Goal: Information Seeking & Learning: Compare options

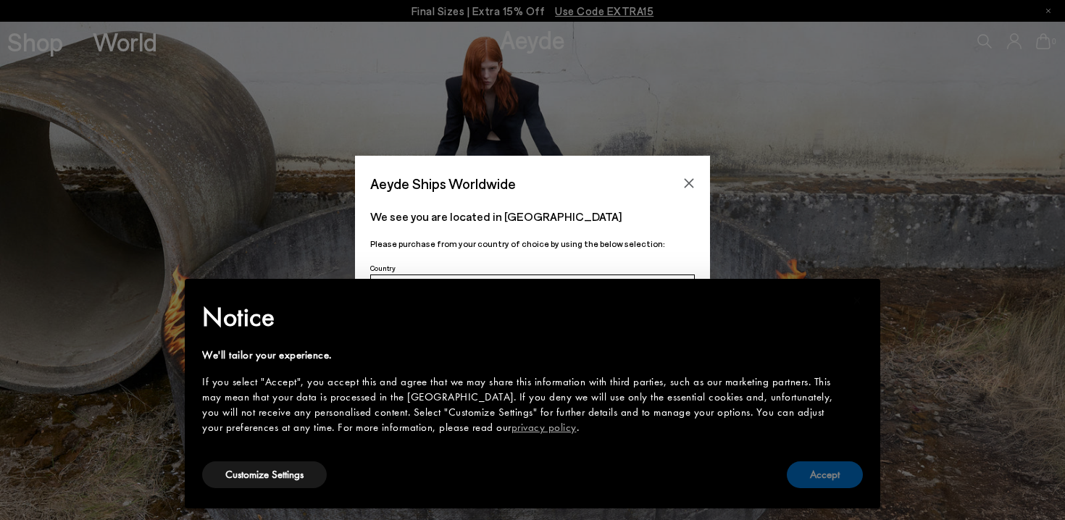
click at [828, 469] on button "Accept" at bounding box center [825, 474] width 76 height 27
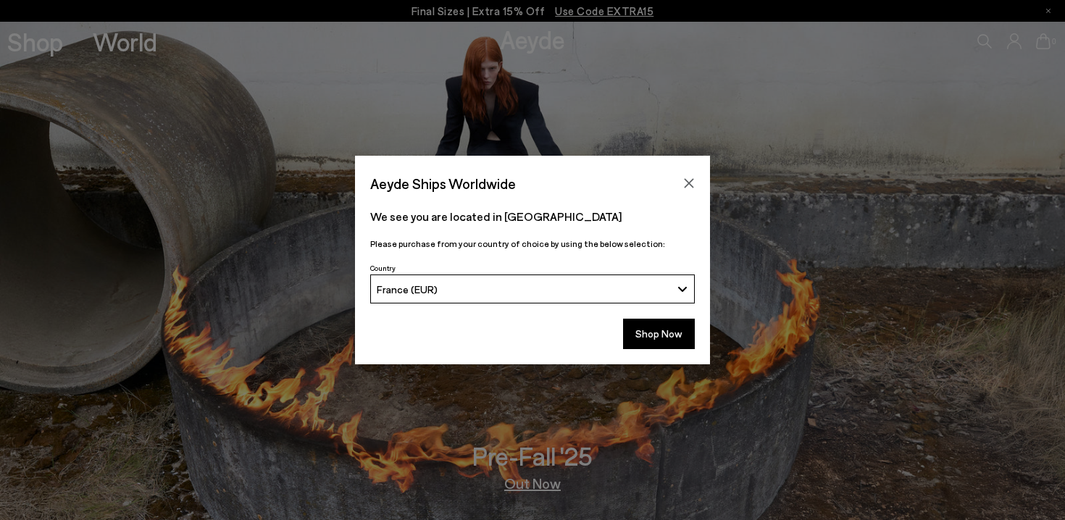
click at [692, 172] on div "Aeyde Ships Worldwide" at bounding box center [532, 176] width 355 height 41
click at [695, 180] on button "Close" at bounding box center [689, 183] width 22 height 22
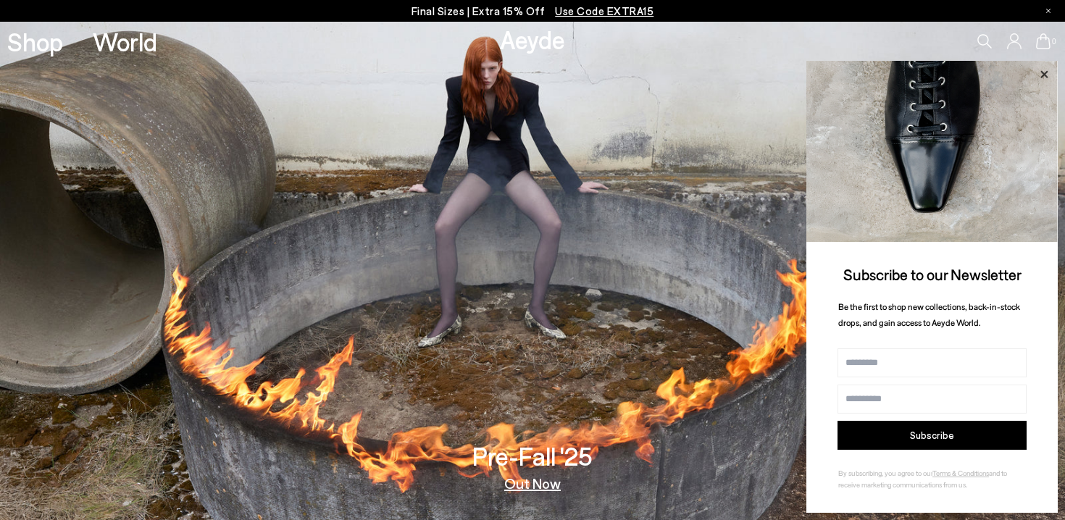
click at [1044, 70] on icon at bounding box center [1043, 74] width 19 height 19
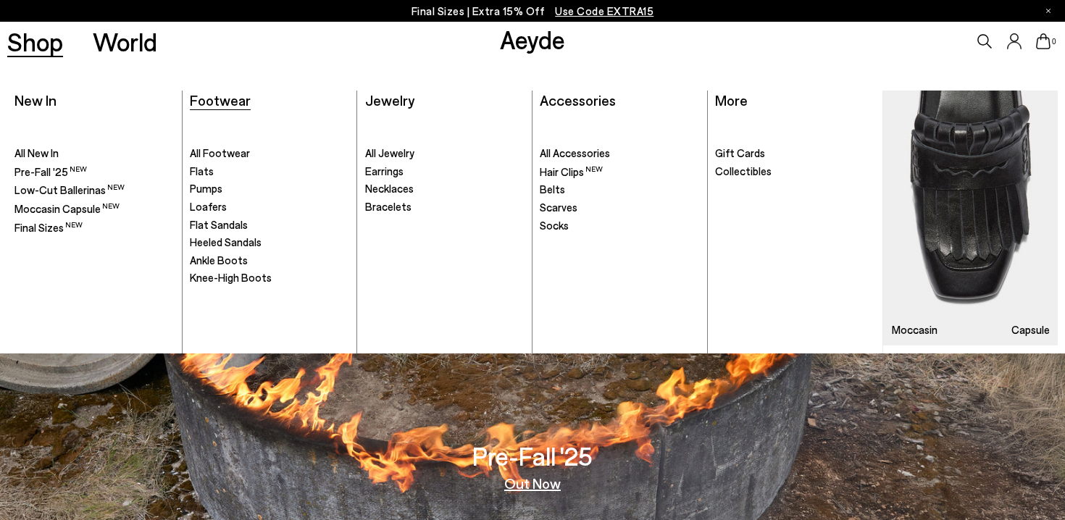
click at [210, 104] on span "Footwear" at bounding box center [220, 99] width 61 height 17
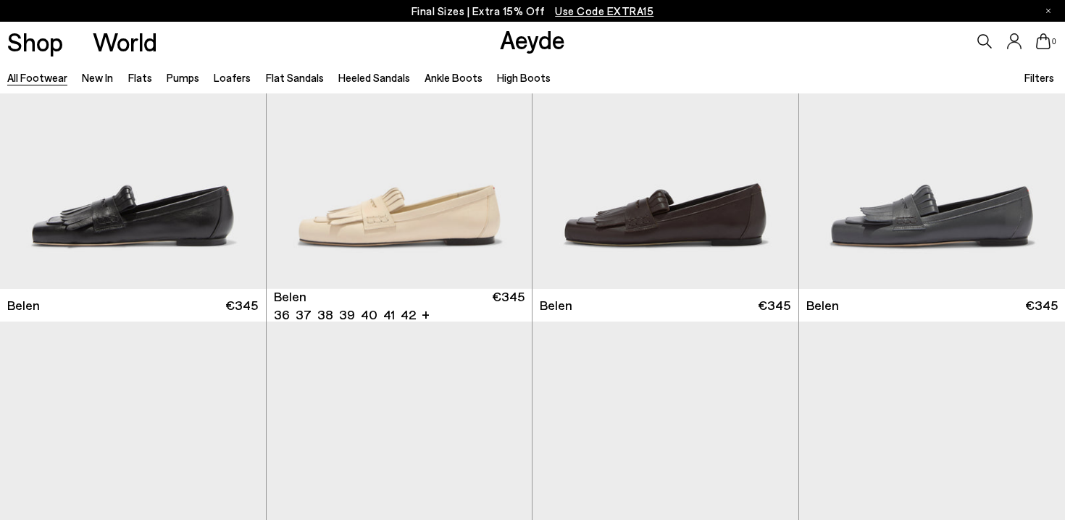
scroll to position [140, 0]
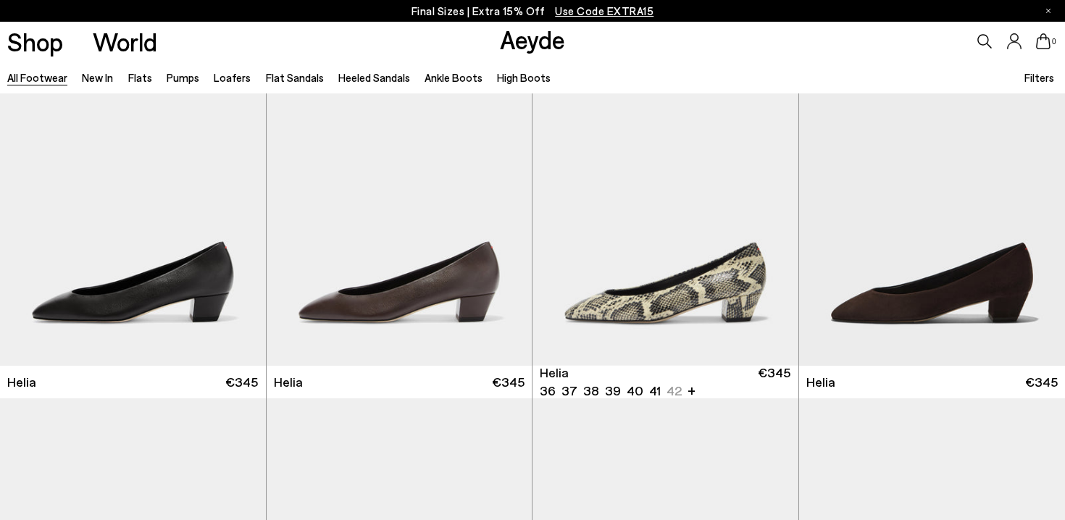
scroll to position [2627, 0]
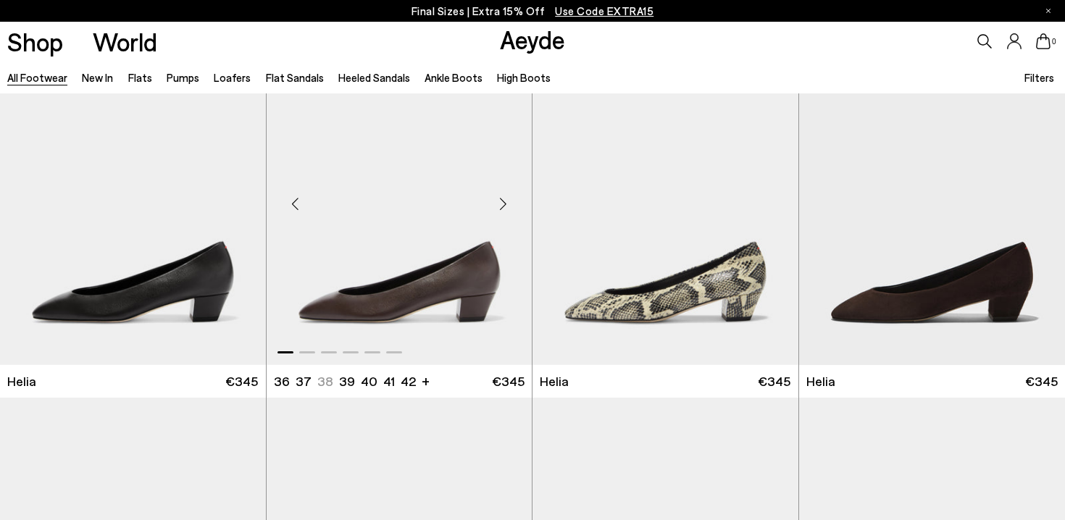
click at [506, 201] on div "Next slide" at bounding box center [502, 203] width 43 height 43
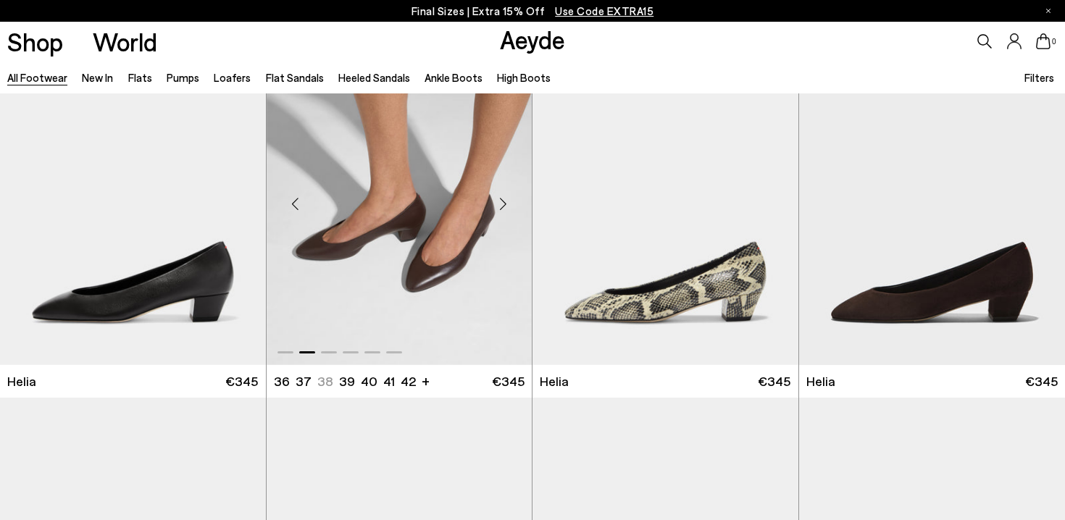
click at [506, 201] on div "Next slide" at bounding box center [502, 203] width 43 height 43
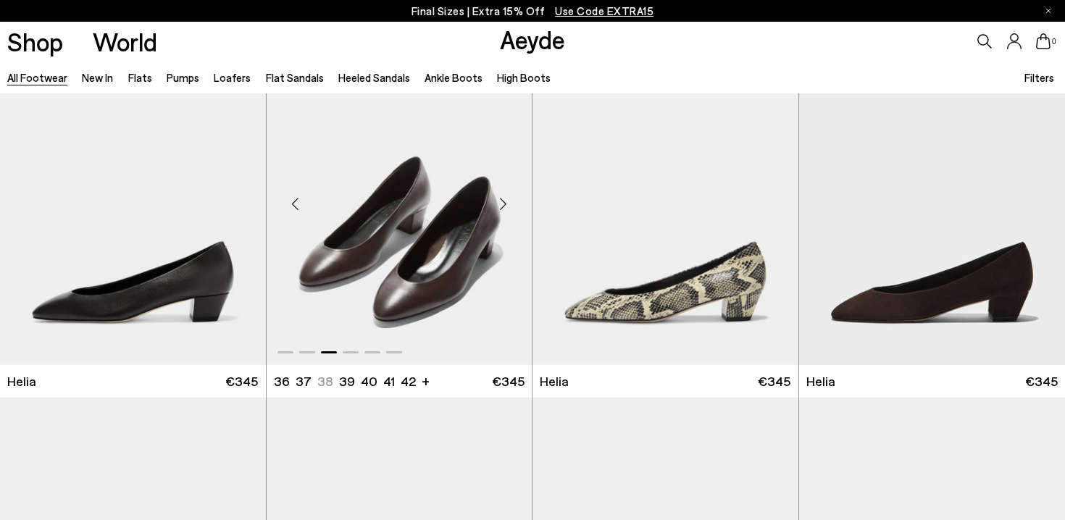
click at [406, 167] on img "3 / 6" at bounding box center [400, 198] width 266 height 334
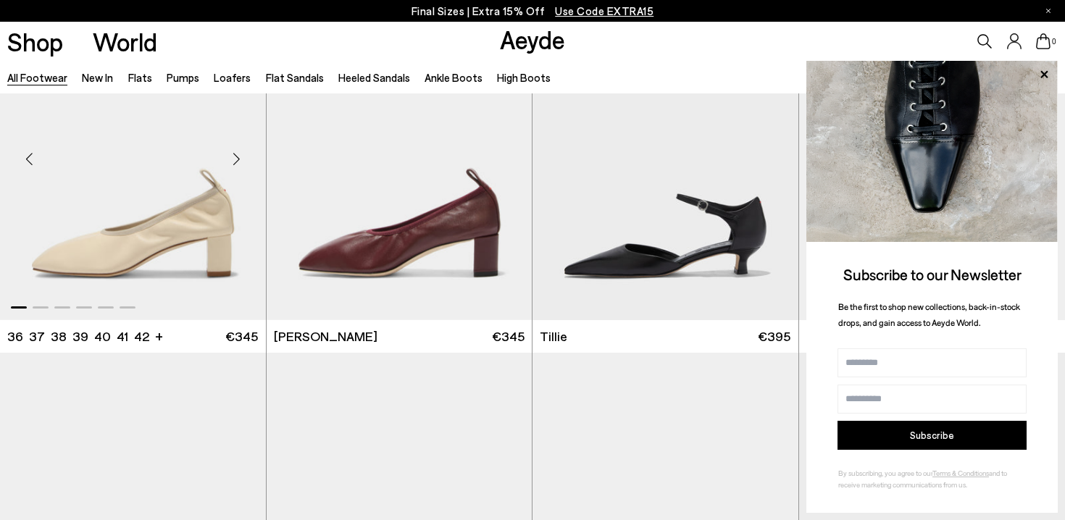
scroll to position [3762, 0]
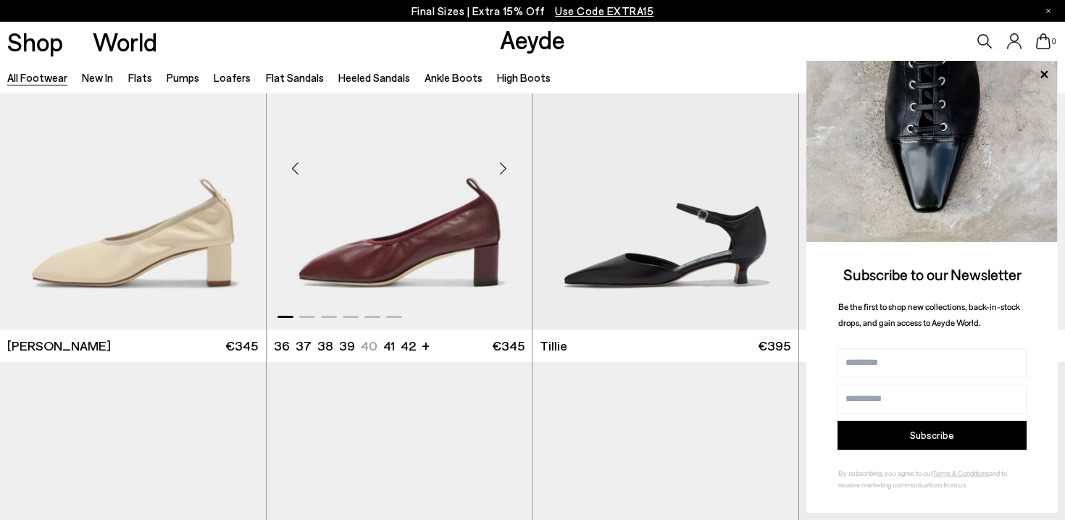
click at [433, 191] on img "1 / 6" at bounding box center [400, 163] width 266 height 334
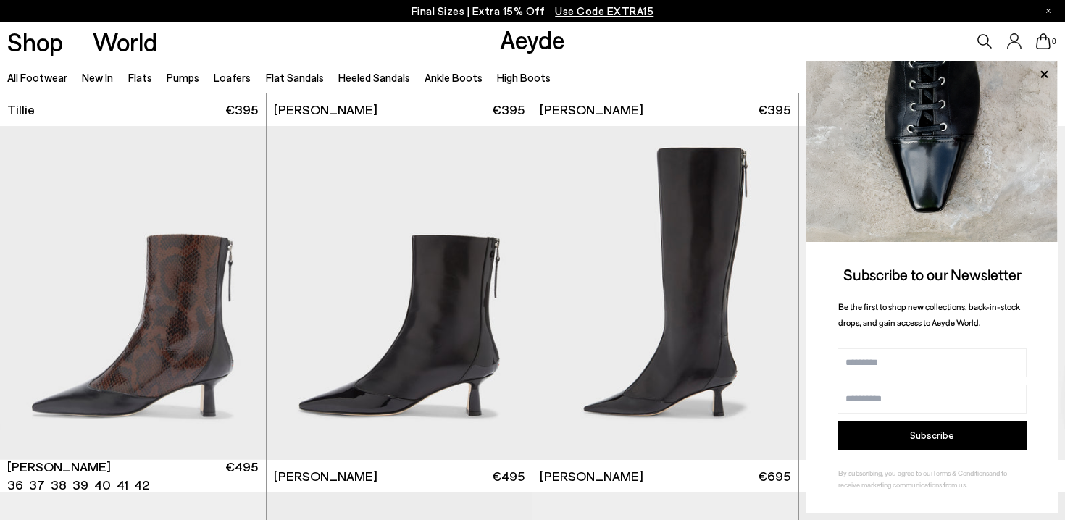
scroll to position [4398, 0]
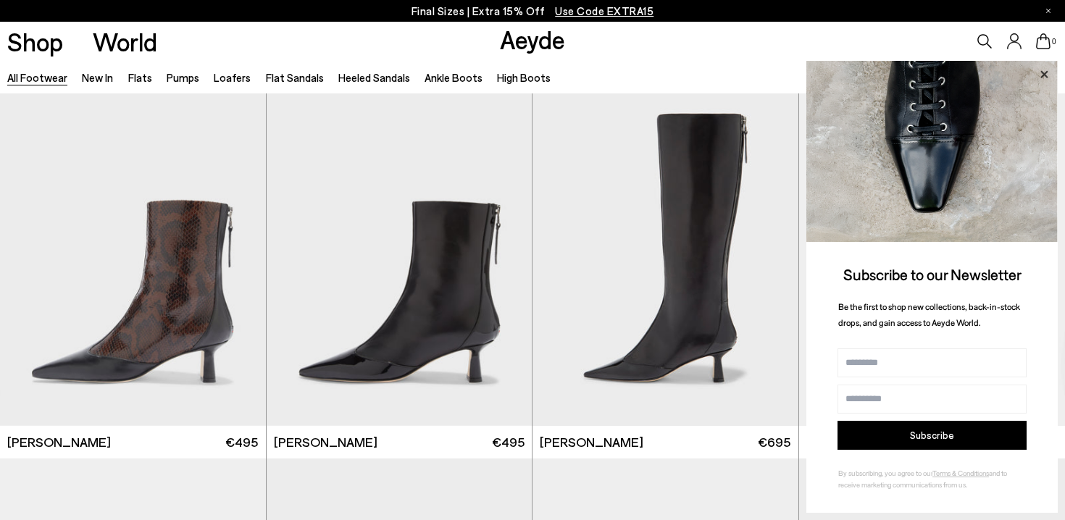
click at [1049, 72] on icon at bounding box center [1043, 74] width 19 height 19
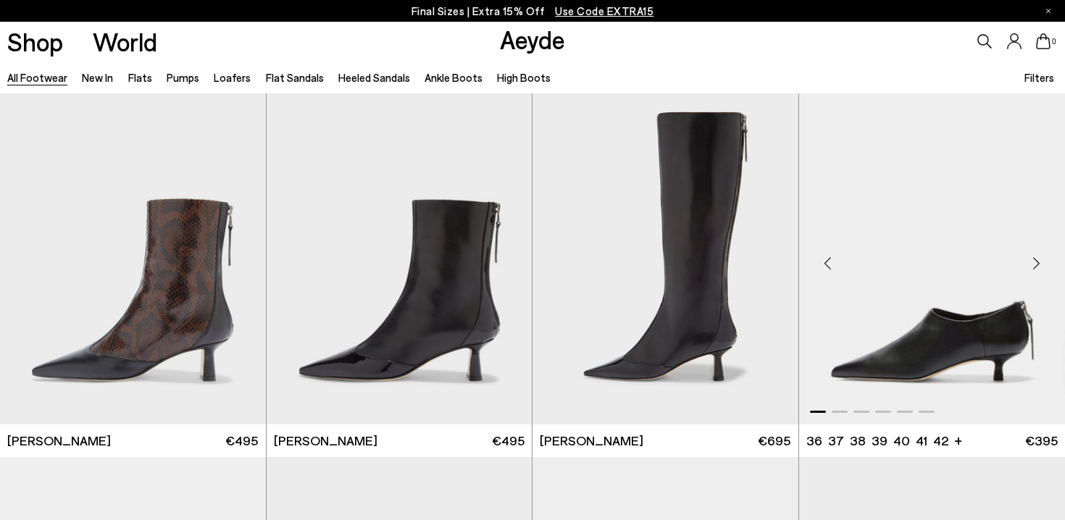
scroll to position [4403, 0]
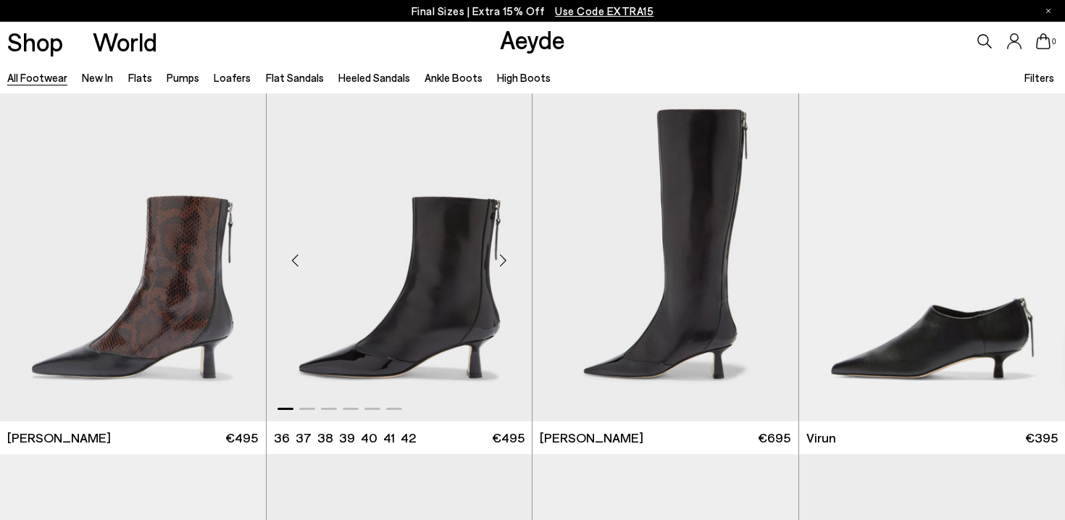
click at [398, 193] on img "1 / 6" at bounding box center [400, 255] width 266 height 334
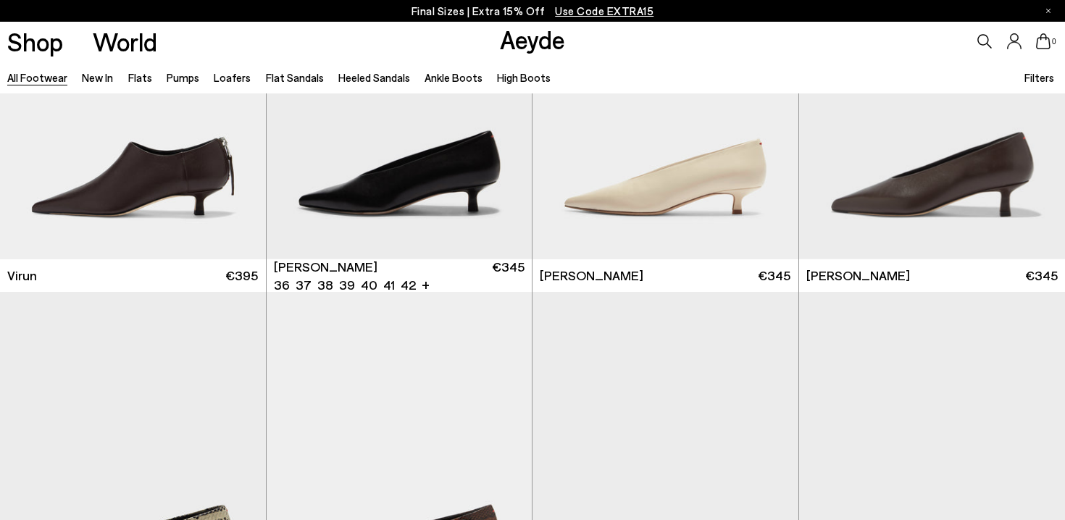
scroll to position [4927, 0]
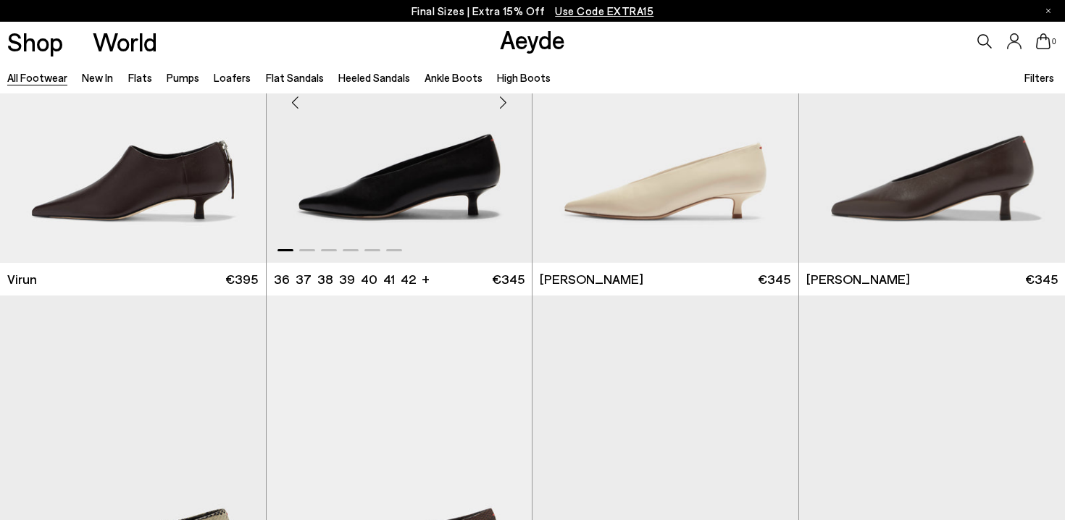
click at [509, 101] on div "Next slide" at bounding box center [502, 101] width 43 height 43
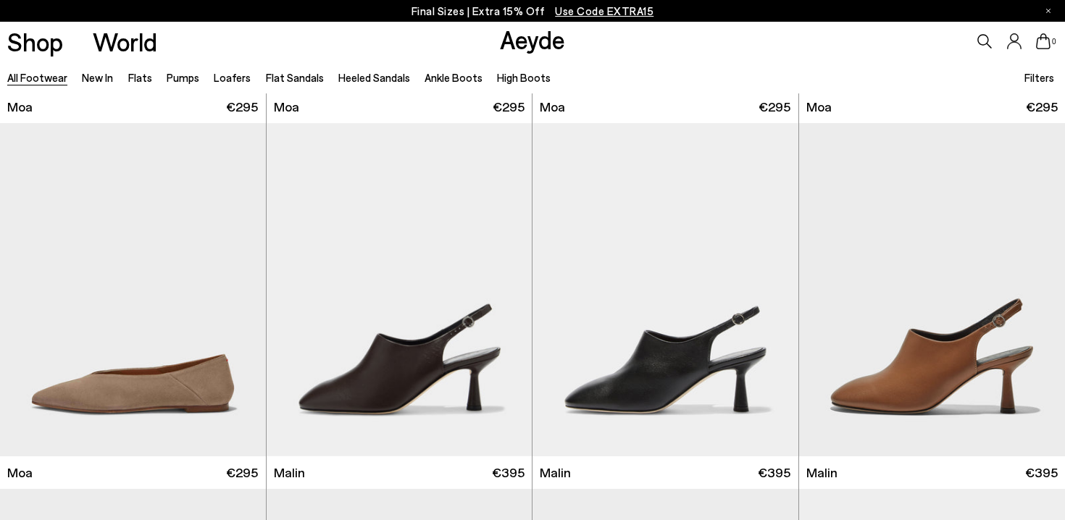
scroll to position [6561, 0]
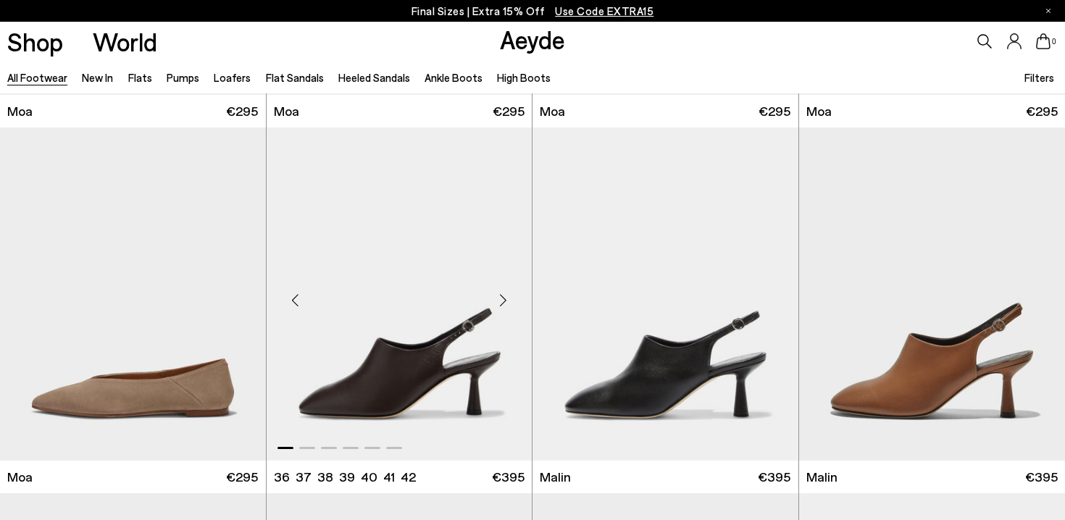
click at [507, 296] on div "Next slide" at bounding box center [502, 299] width 43 height 43
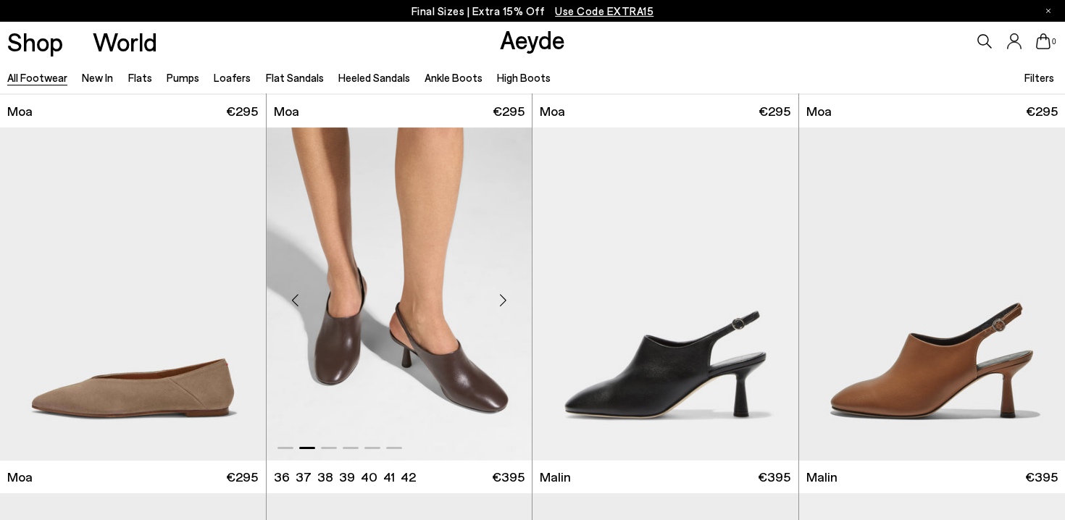
click at [507, 296] on div "Next slide" at bounding box center [502, 299] width 43 height 43
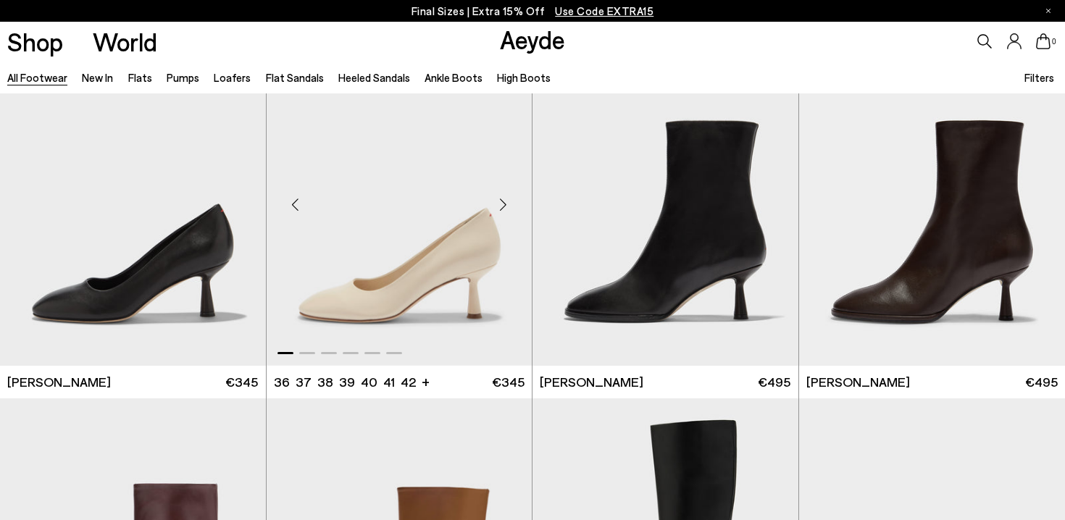
scroll to position [7015, 0]
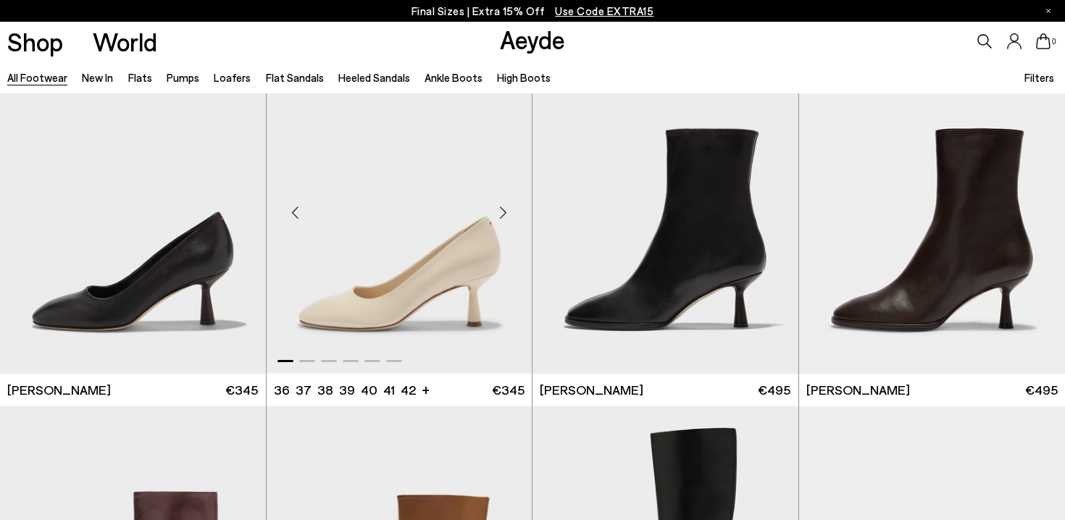
click at [503, 212] on div "Next slide" at bounding box center [502, 212] width 43 height 43
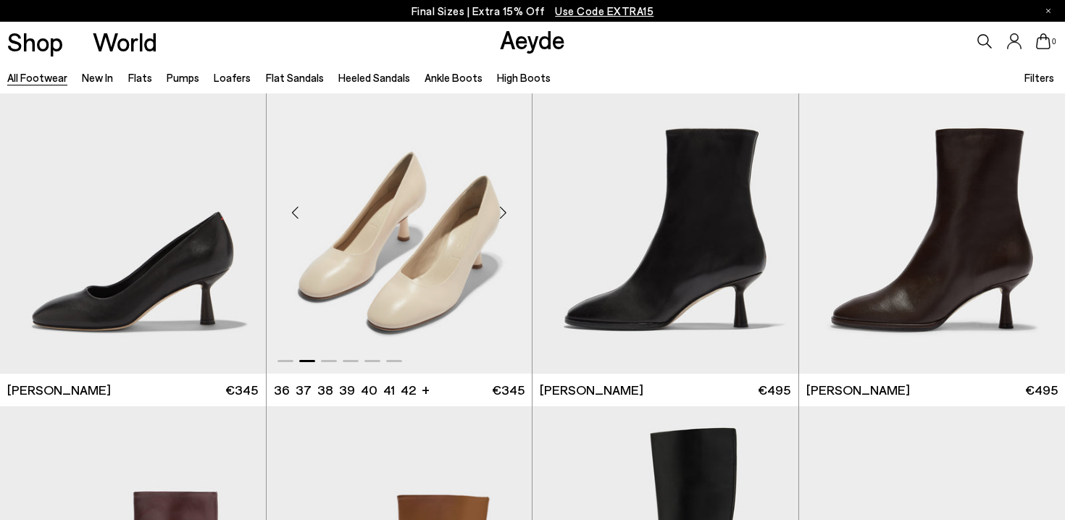
click at [503, 212] on div "Next slide" at bounding box center [502, 212] width 43 height 43
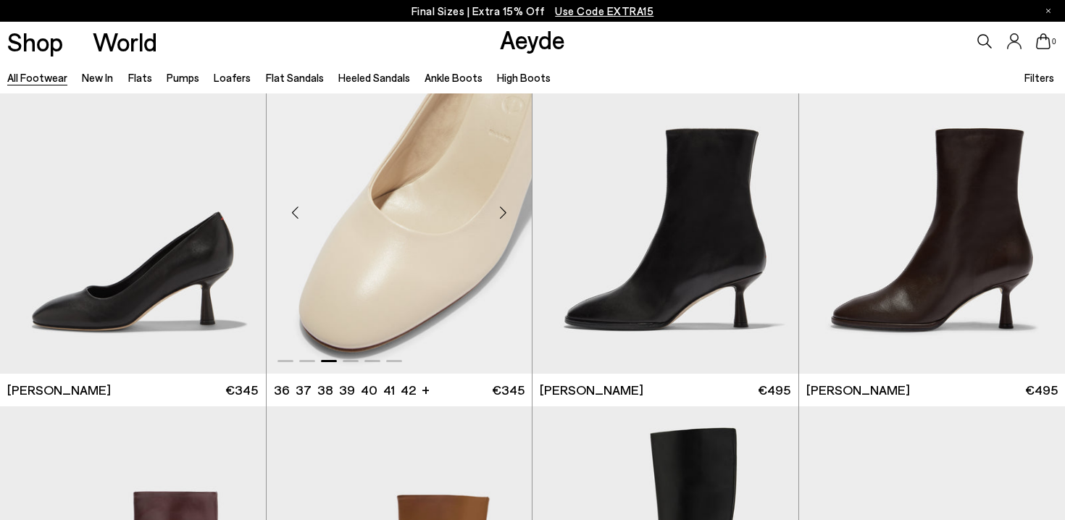
click at [503, 212] on div "Next slide" at bounding box center [502, 212] width 43 height 43
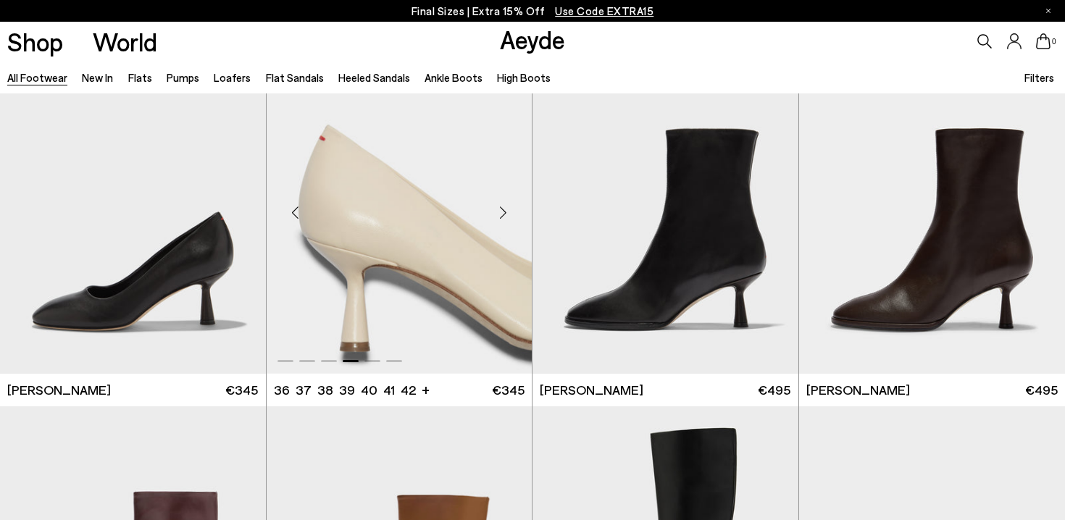
click at [503, 212] on div "Next slide" at bounding box center [502, 212] width 43 height 43
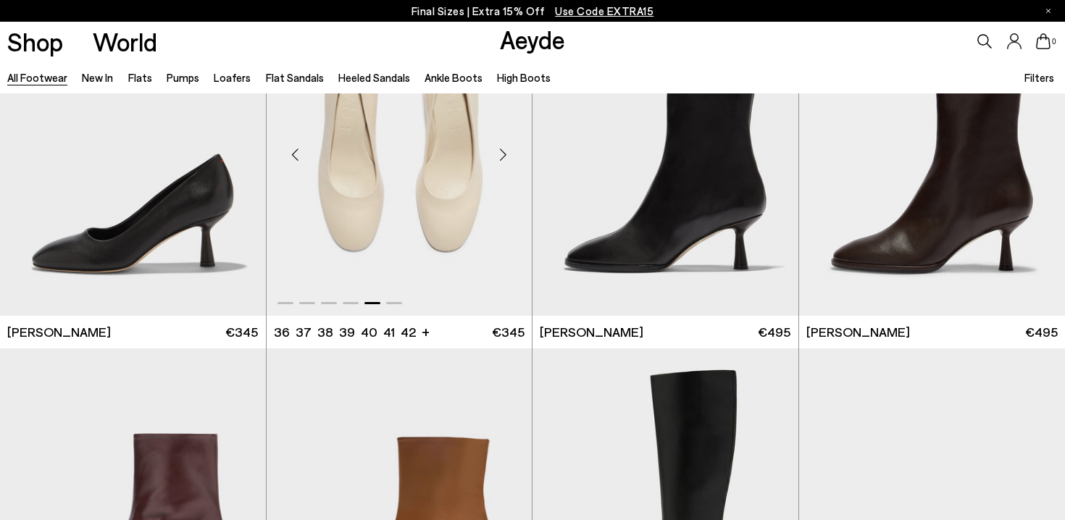
scroll to position [7081, 0]
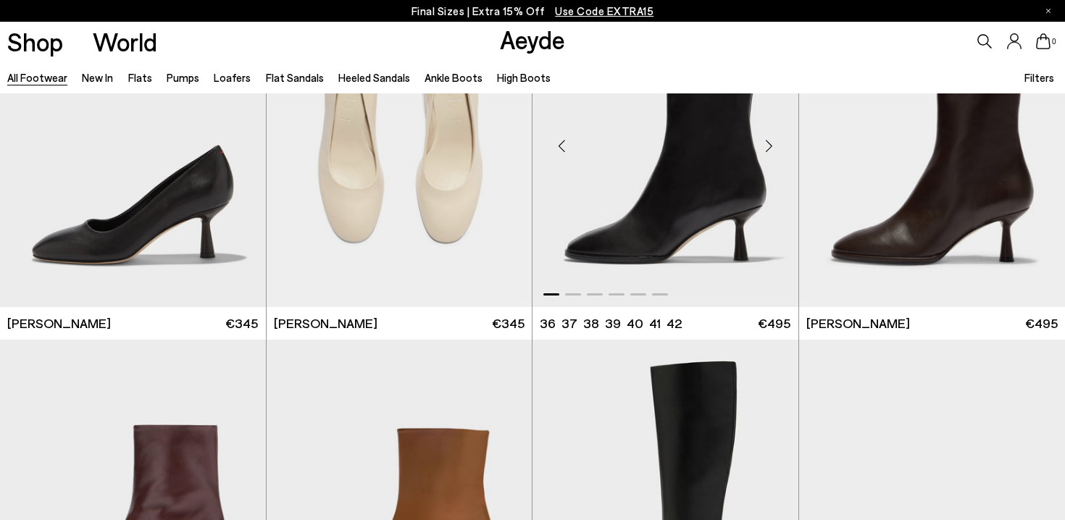
click at [727, 153] on img "1 / 6" at bounding box center [665, 140] width 266 height 334
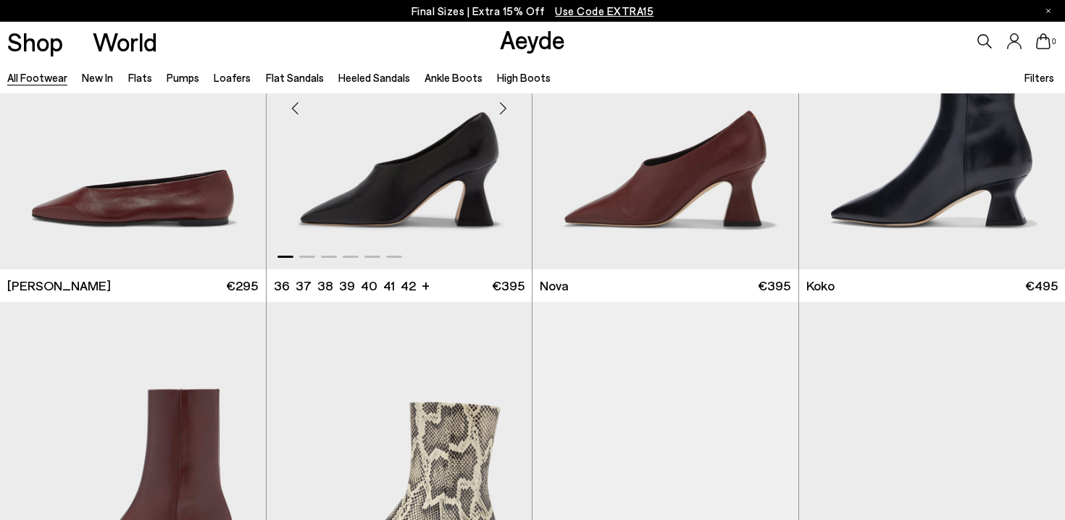
scroll to position [11825, 0]
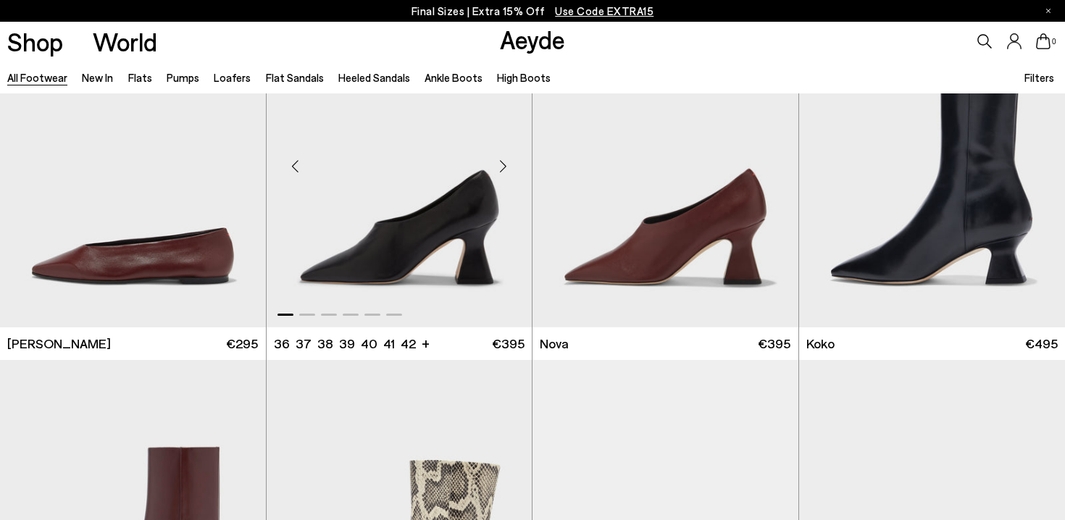
click at [505, 168] on div "Next slide" at bounding box center [502, 165] width 43 height 43
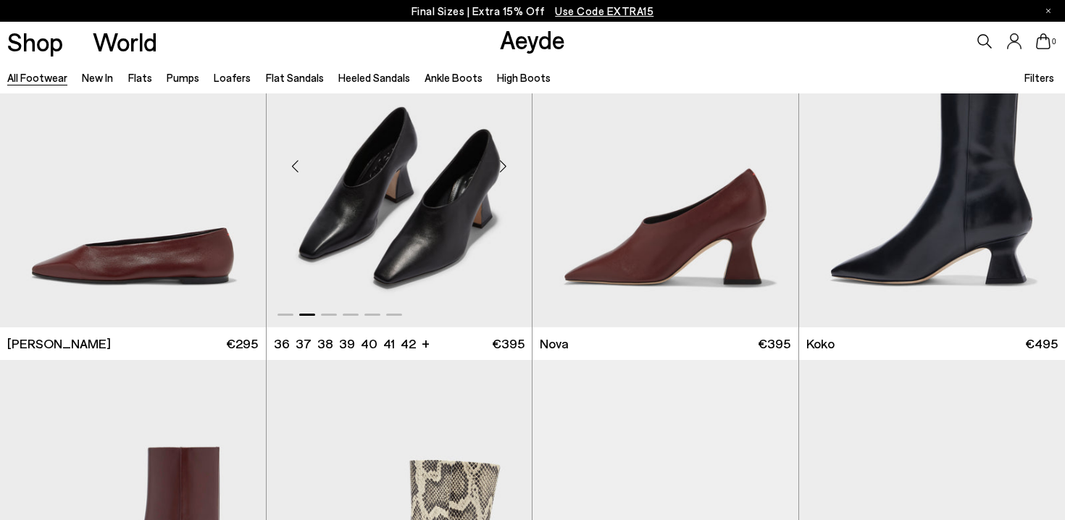
click at [505, 167] on div "Next slide" at bounding box center [502, 165] width 43 height 43
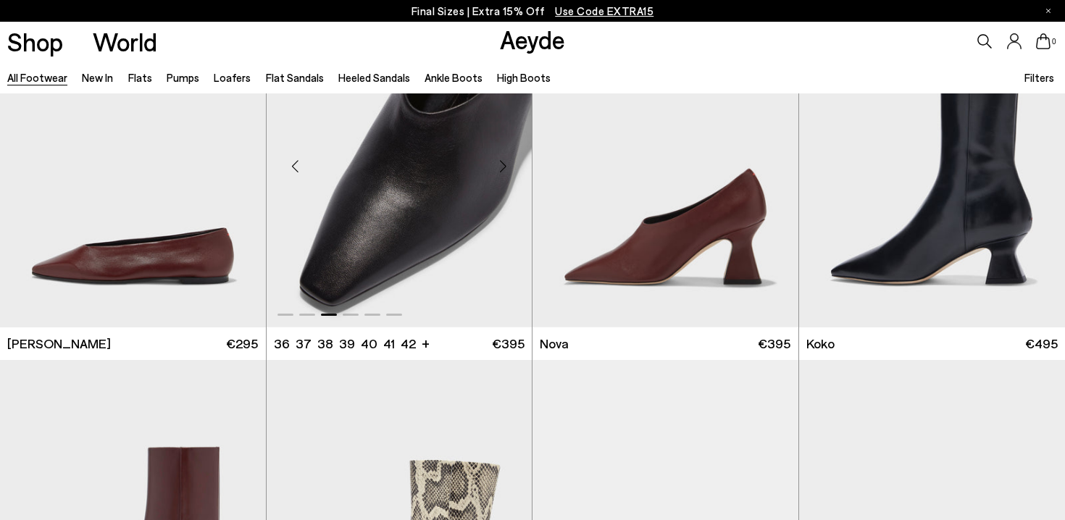
click at [505, 167] on div "Next slide" at bounding box center [502, 165] width 43 height 43
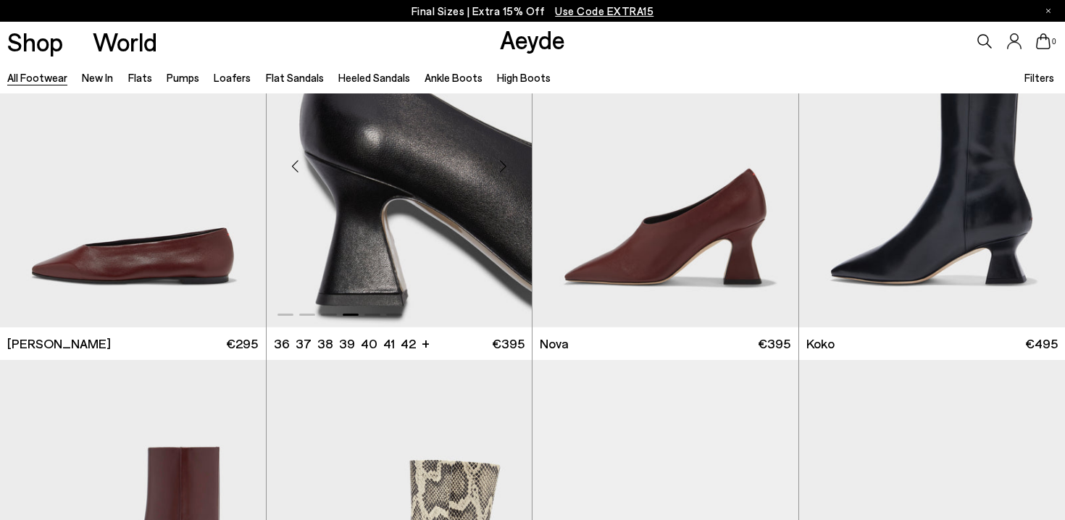
click at [505, 167] on div "Next slide" at bounding box center [502, 165] width 43 height 43
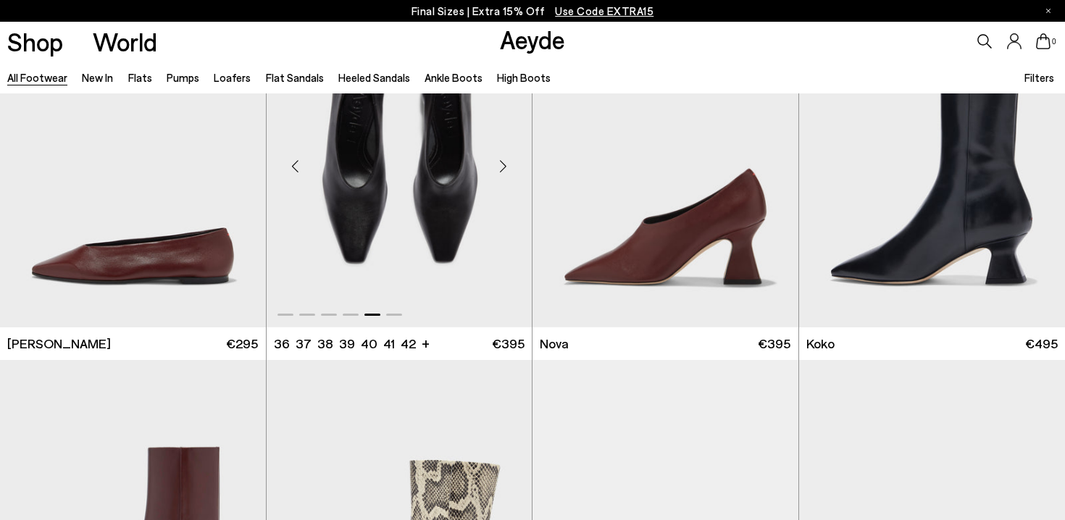
click at [505, 167] on div "Next slide" at bounding box center [502, 165] width 43 height 43
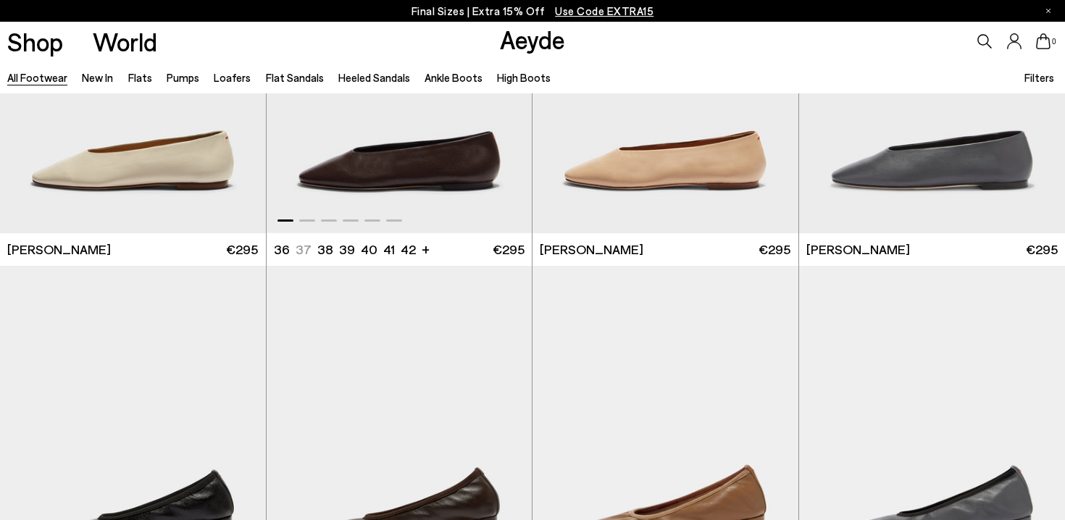
scroll to position [13828, 0]
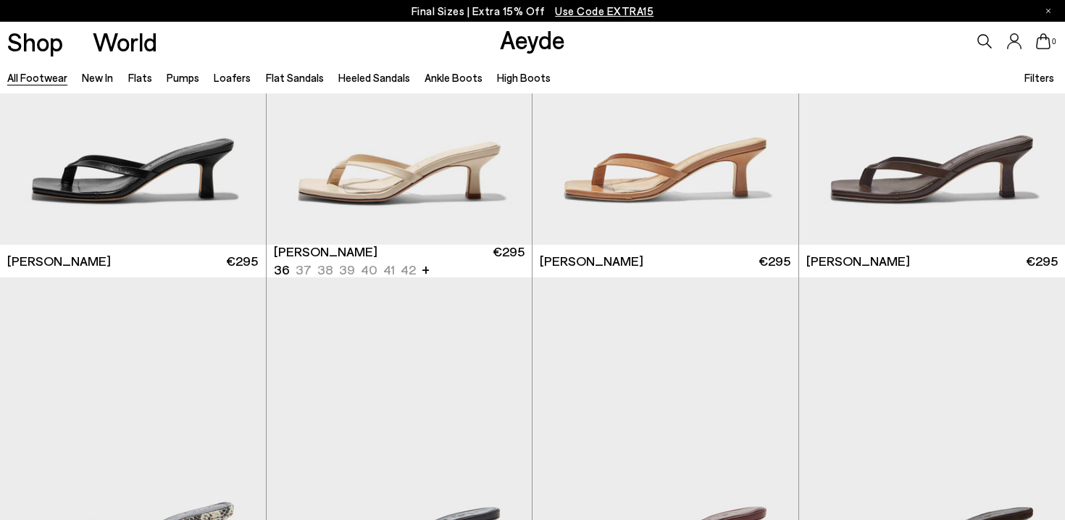
scroll to position [15527, 0]
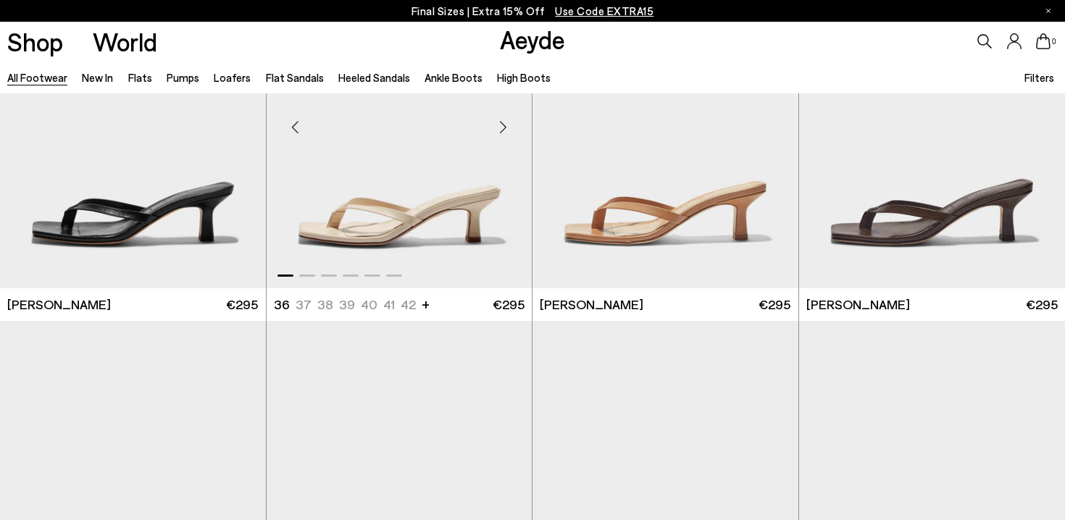
click at [503, 113] on div "Next slide" at bounding box center [502, 126] width 43 height 43
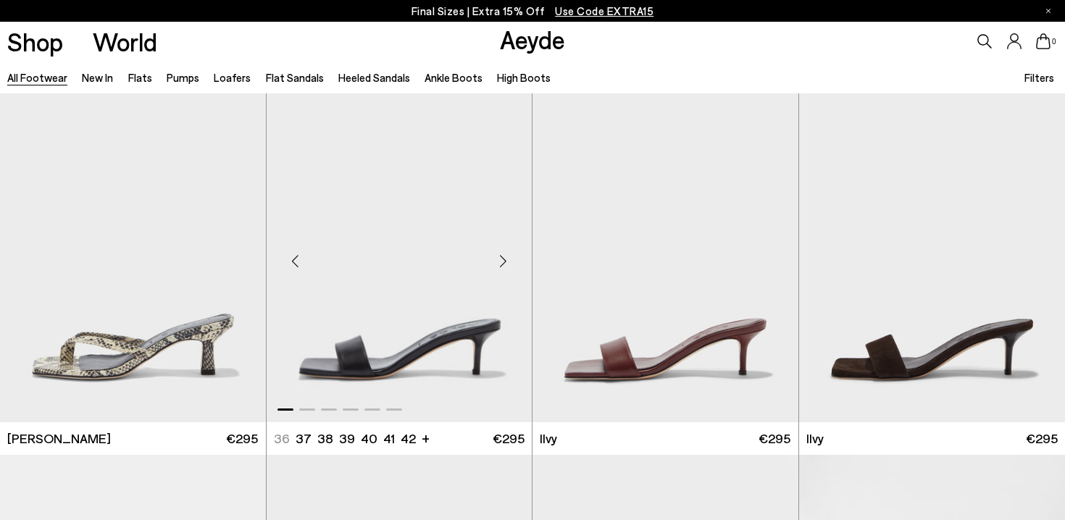
scroll to position [16021, 0]
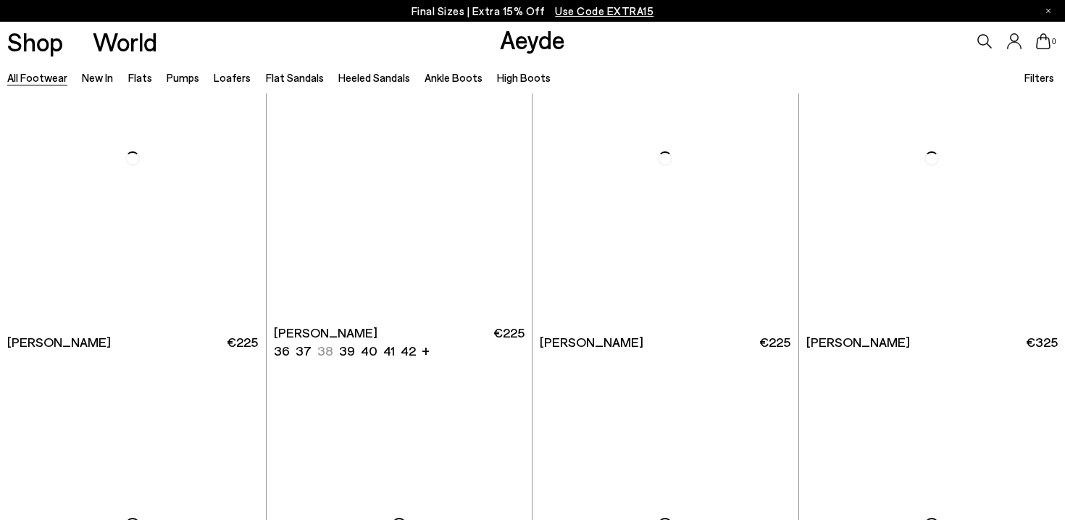
scroll to position [19165, 0]
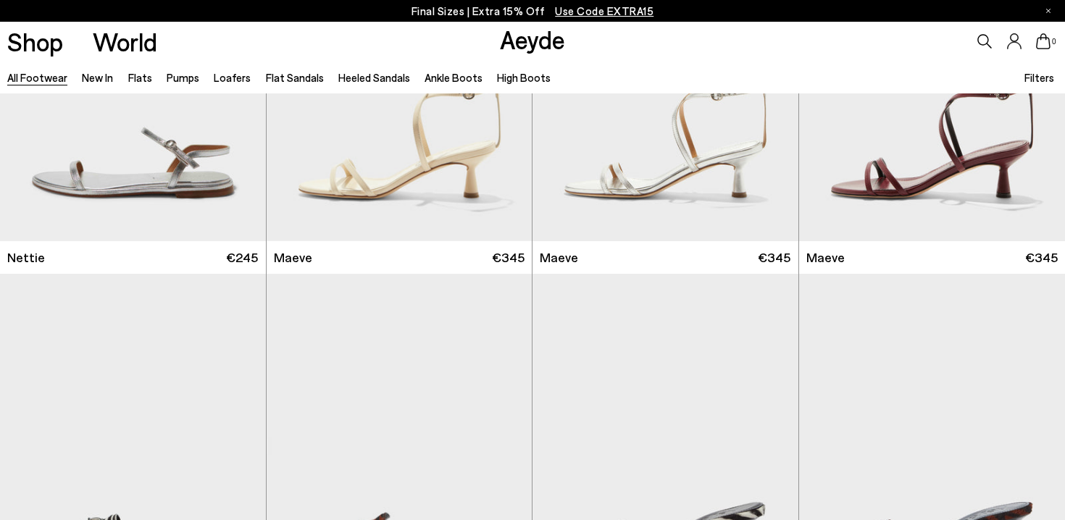
scroll to position [21238, 0]
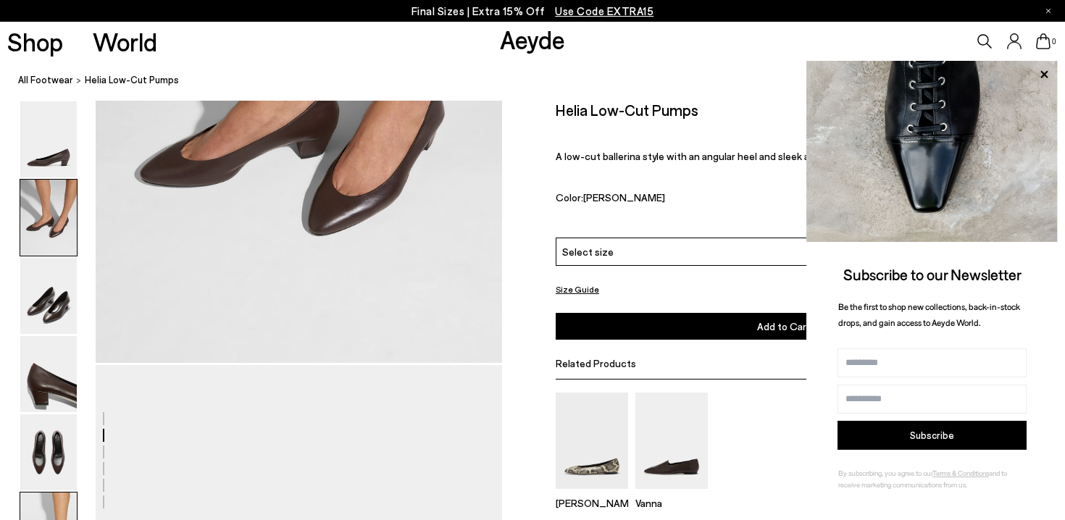
scroll to position [895, 0]
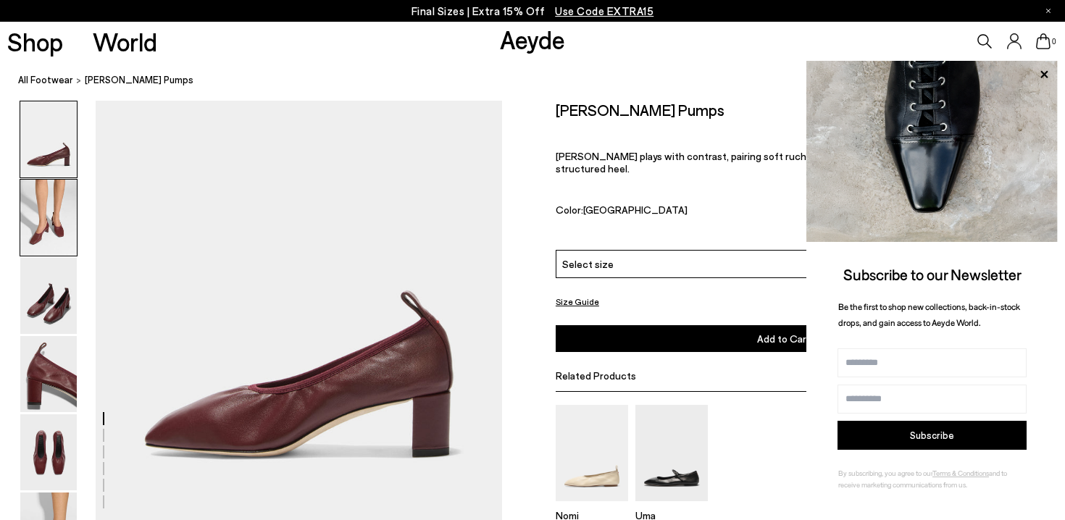
click at [42, 246] on img at bounding box center [48, 218] width 57 height 76
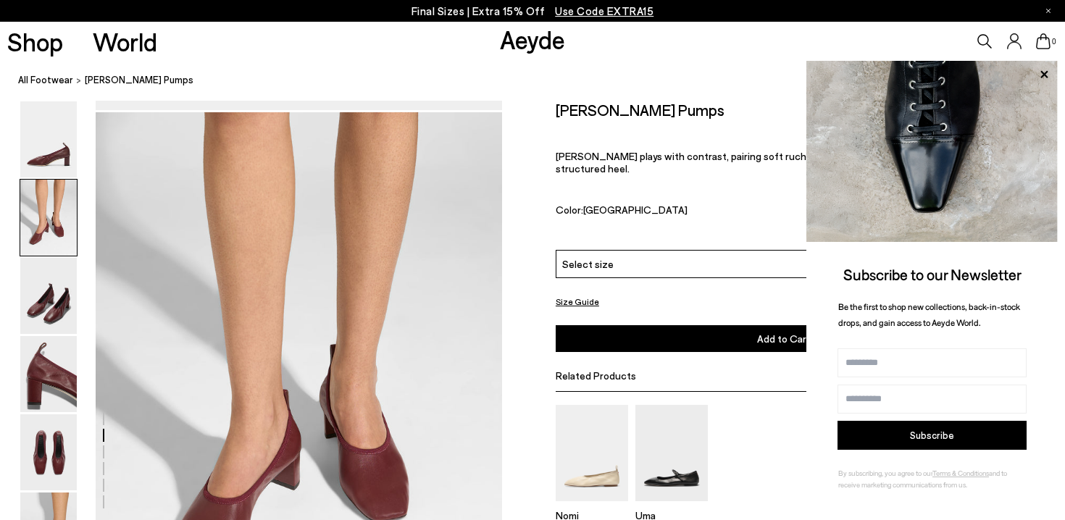
scroll to position [423, 0]
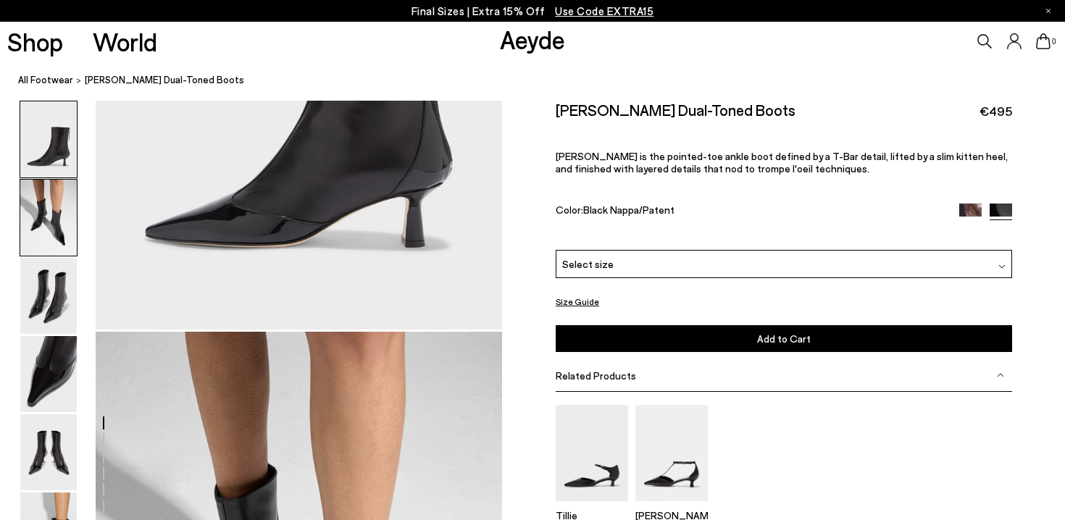
click at [34, 215] on img at bounding box center [48, 218] width 57 height 76
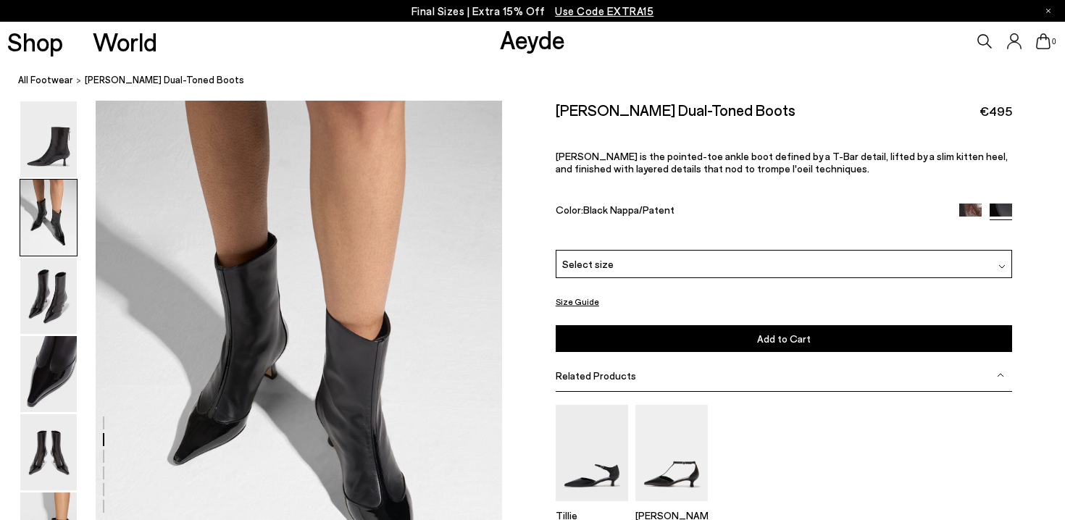
scroll to position [598, 0]
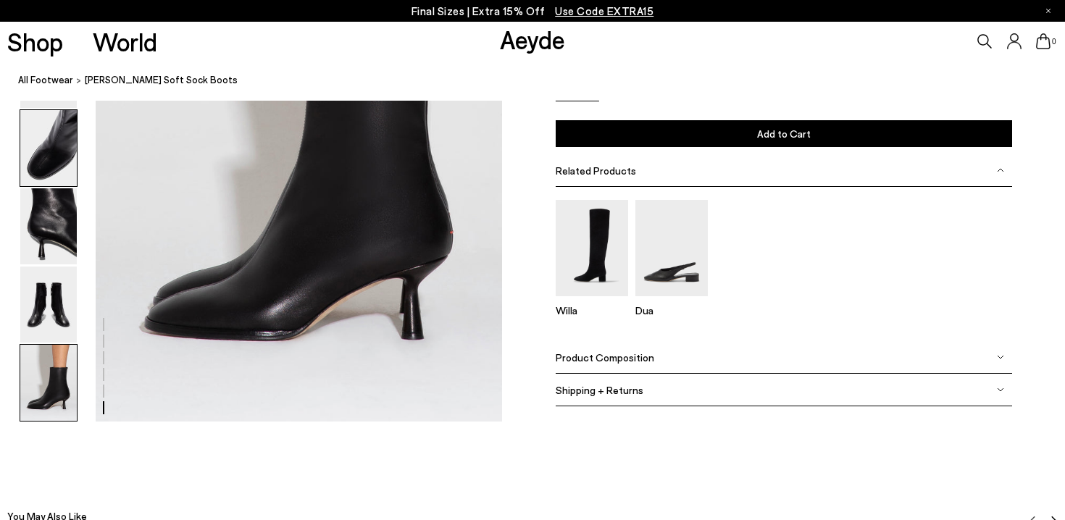
scroll to position [2947, 0]
